Goal: Find specific page/section: Find specific page/section

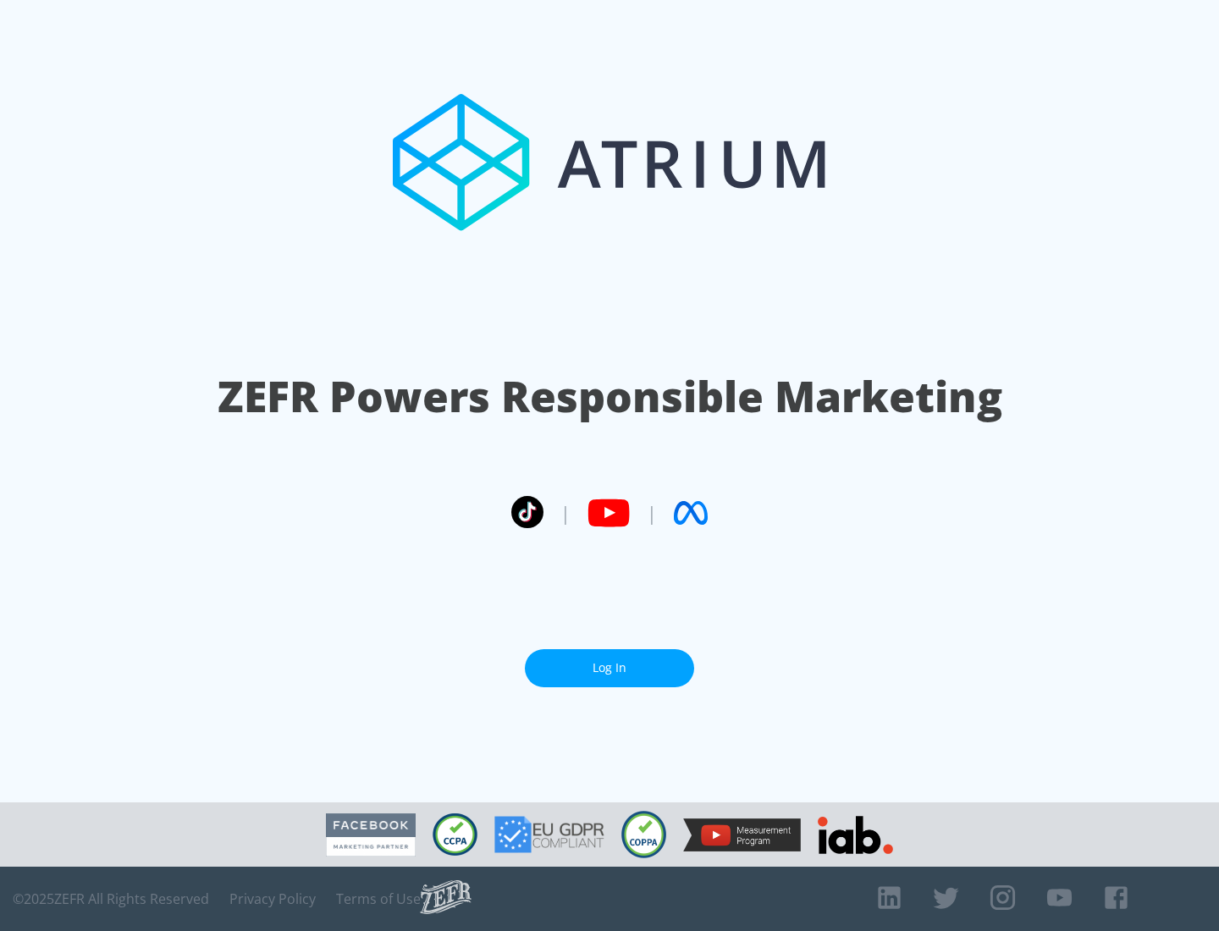
click at [609, 668] on link "Log In" at bounding box center [609, 668] width 169 height 38
